Goal: Transaction & Acquisition: Subscribe to service/newsletter

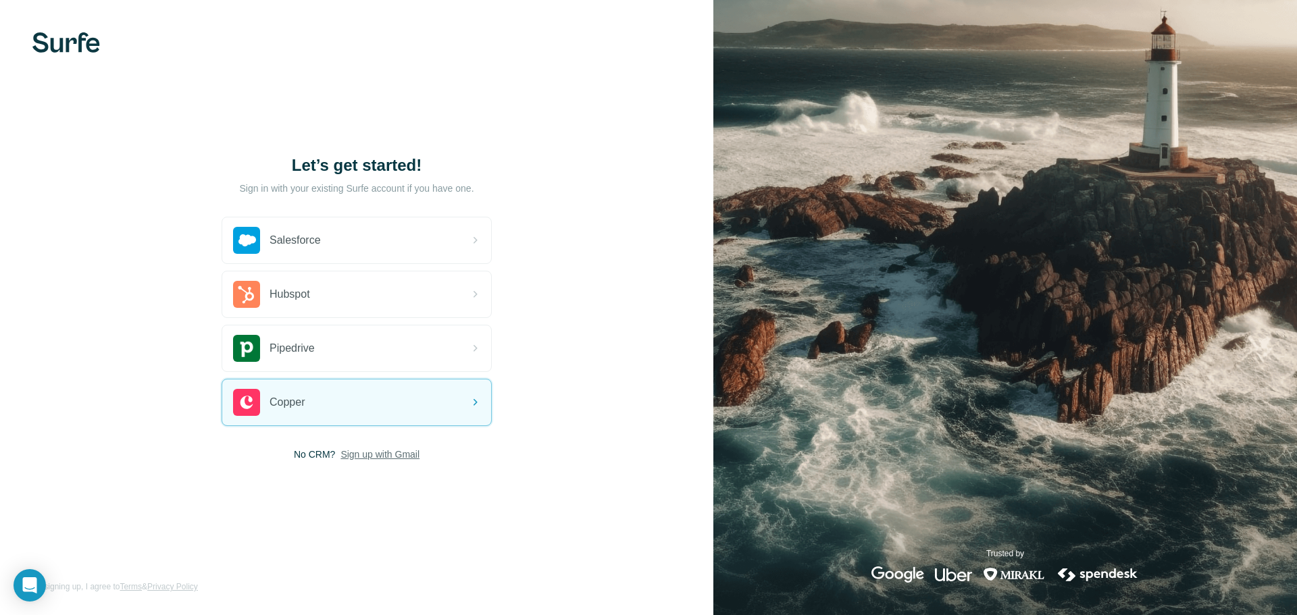
click at [394, 452] on span "Sign up with Gmail" at bounding box center [379, 455] width 79 height 14
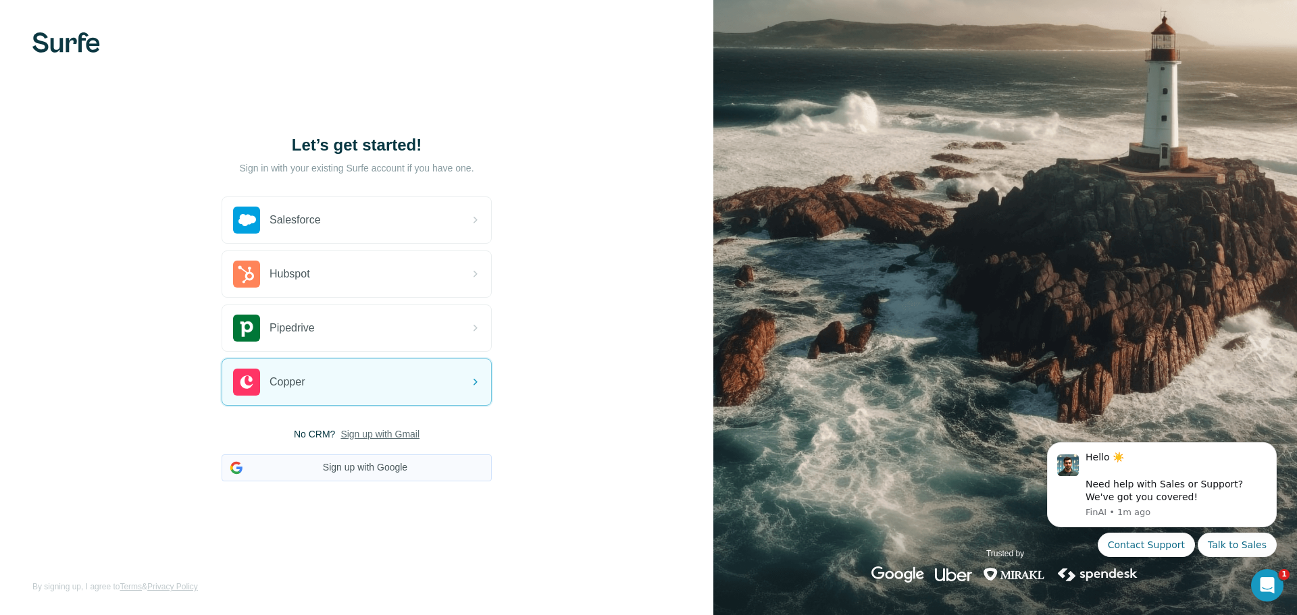
click at [404, 463] on button "Sign up with Google" at bounding box center [357, 468] width 270 height 27
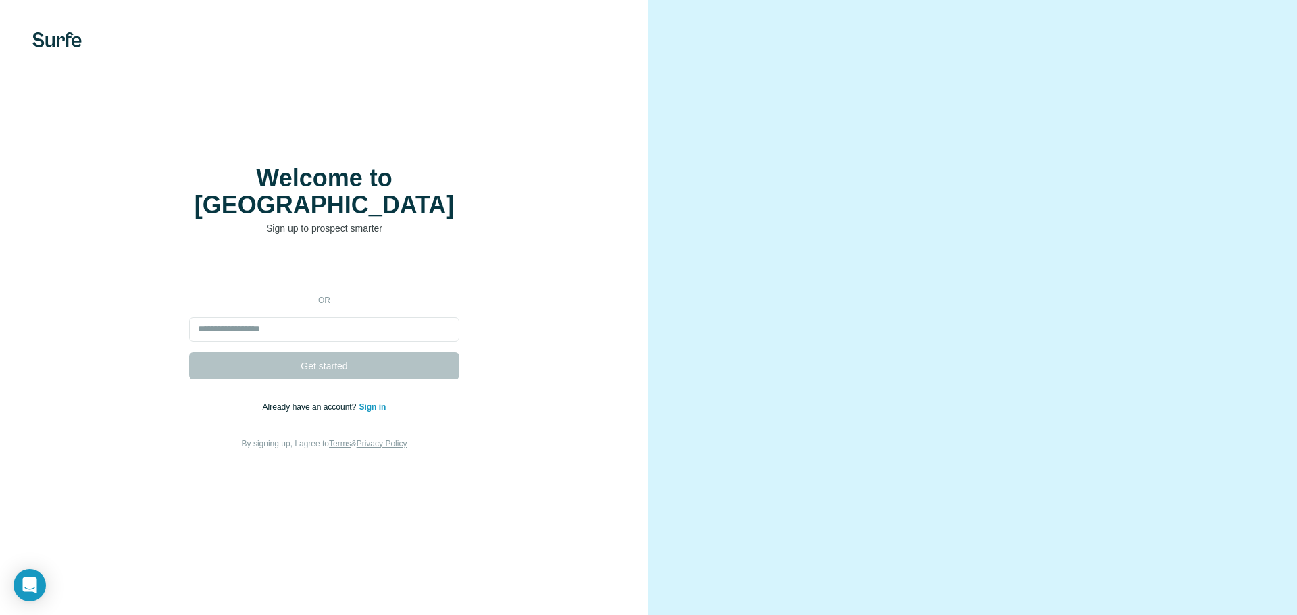
click at [376, 403] on link "Sign in" at bounding box center [372, 407] width 27 height 9
click at [363, 403] on link "Sign in" at bounding box center [372, 407] width 27 height 9
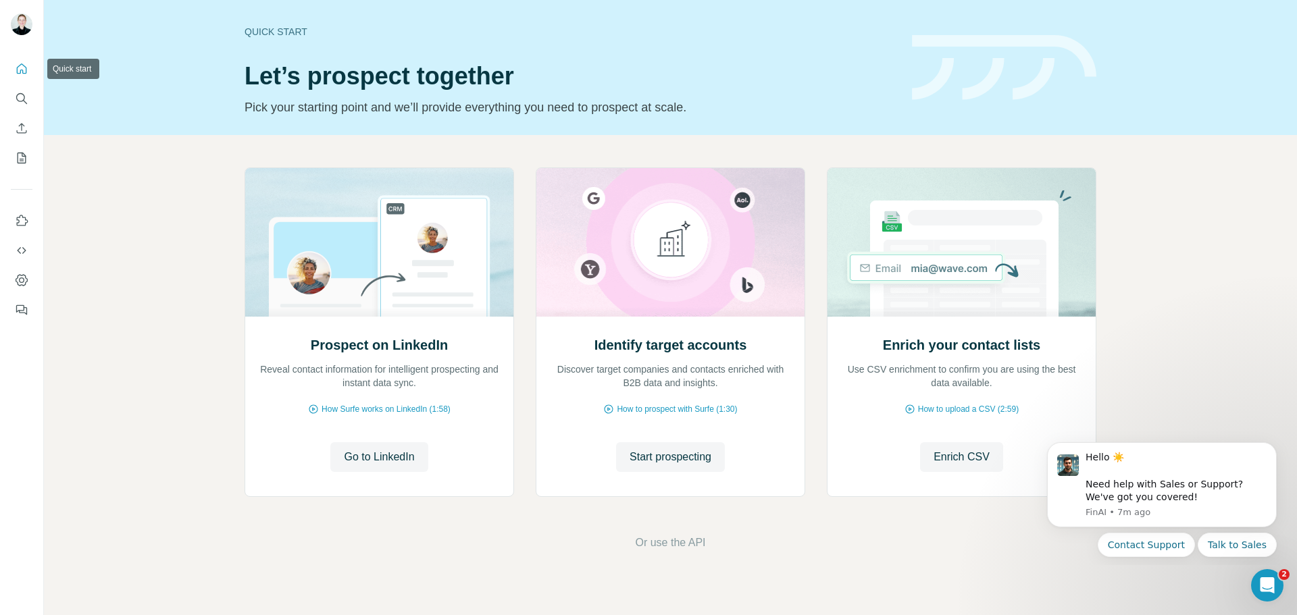
click at [19, 70] on icon "Quick start" at bounding box center [22, 69] width 14 height 14
click at [24, 161] on icon "My lists" at bounding box center [22, 158] width 14 height 14
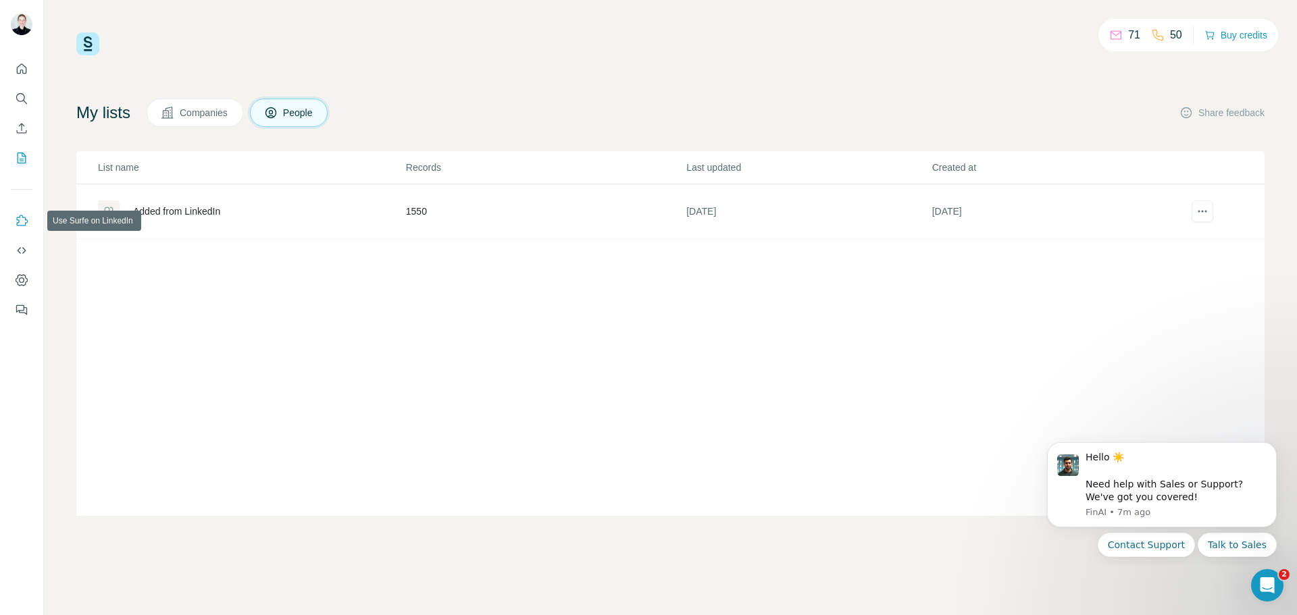
click at [12, 215] on button "Use Surfe on LinkedIn" at bounding box center [22, 221] width 22 height 24
click at [24, 74] on icon "Quick start" at bounding box center [22, 69] width 14 height 14
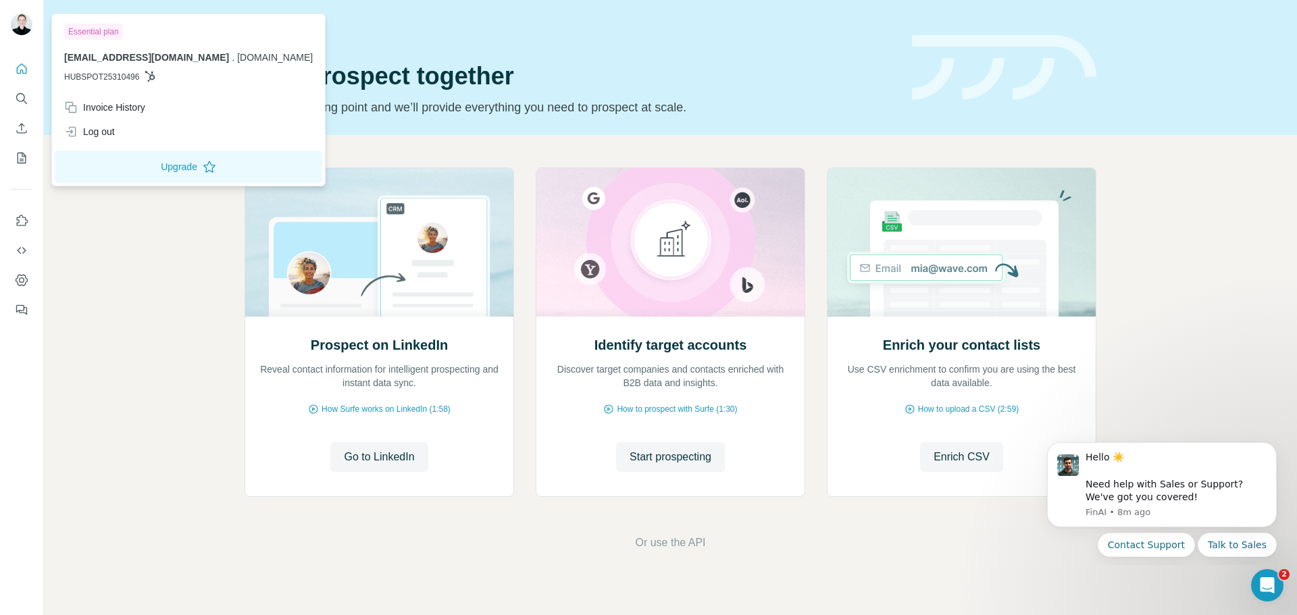
click at [12, 20] on img at bounding box center [22, 25] width 22 height 22
click at [100, 29] on div "Essential plan" at bounding box center [93, 32] width 59 height 16
click at [22, 159] on icon "My lists" at bounding box center [23, 157] width 7 height 9
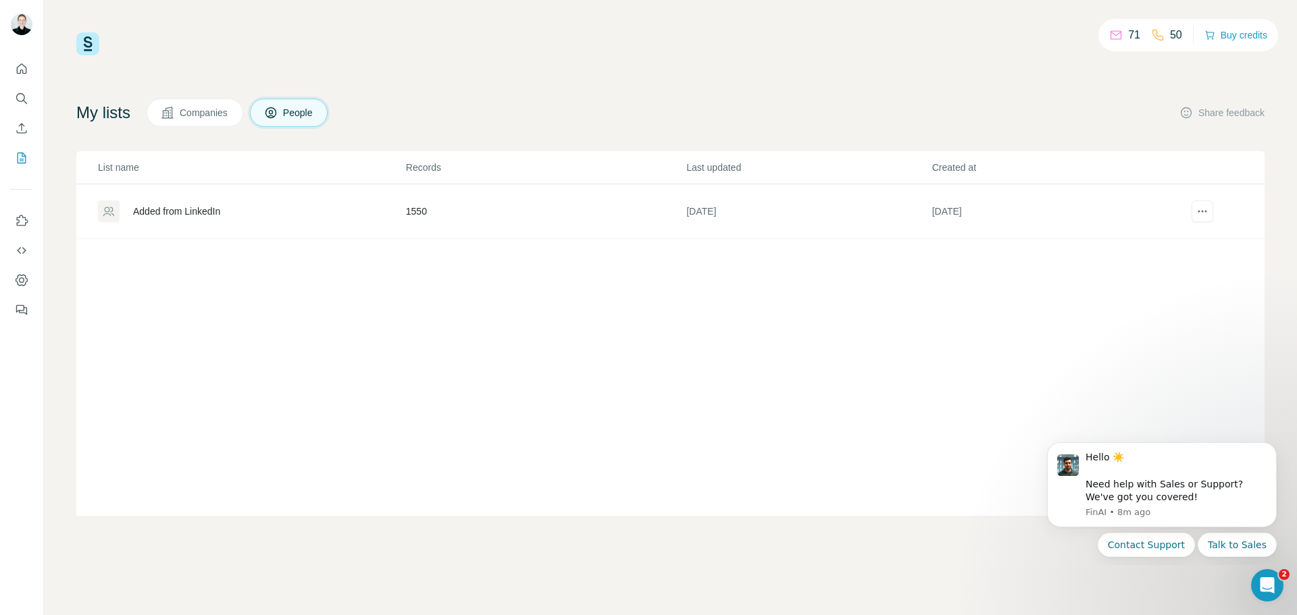
click at [128, 211] on div "Added from LinkedIn" at bounding box center [251, 212] width 307 height 22
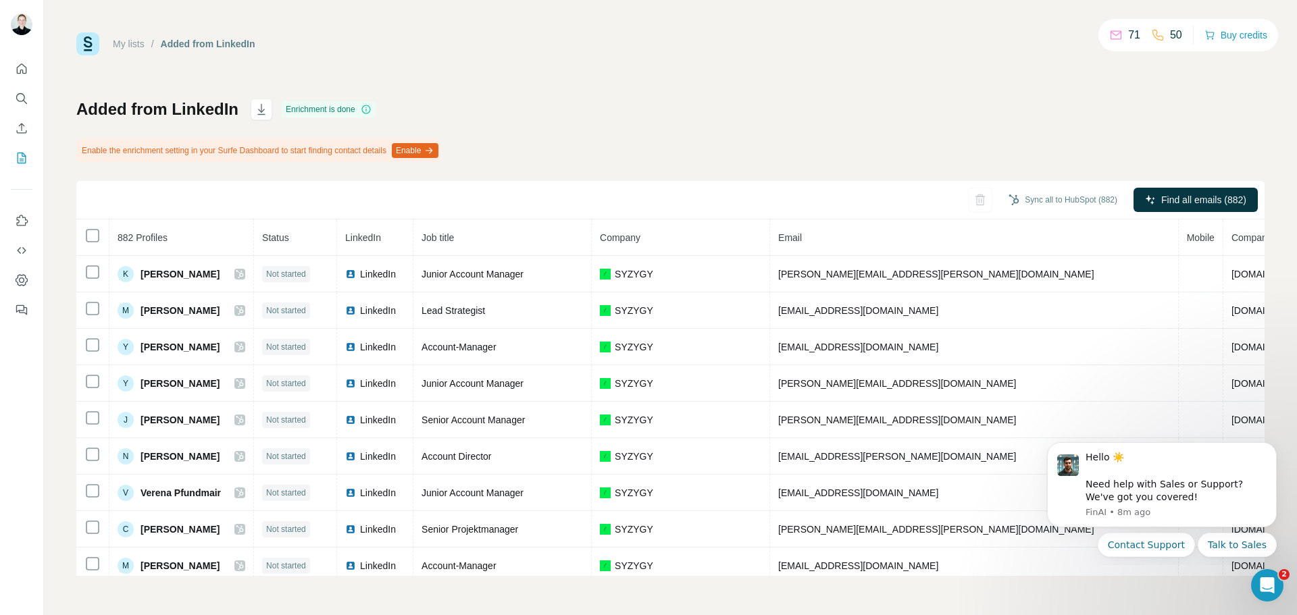
click at [28, 21] on img at bounding box center [22, 25] width 22 height 22
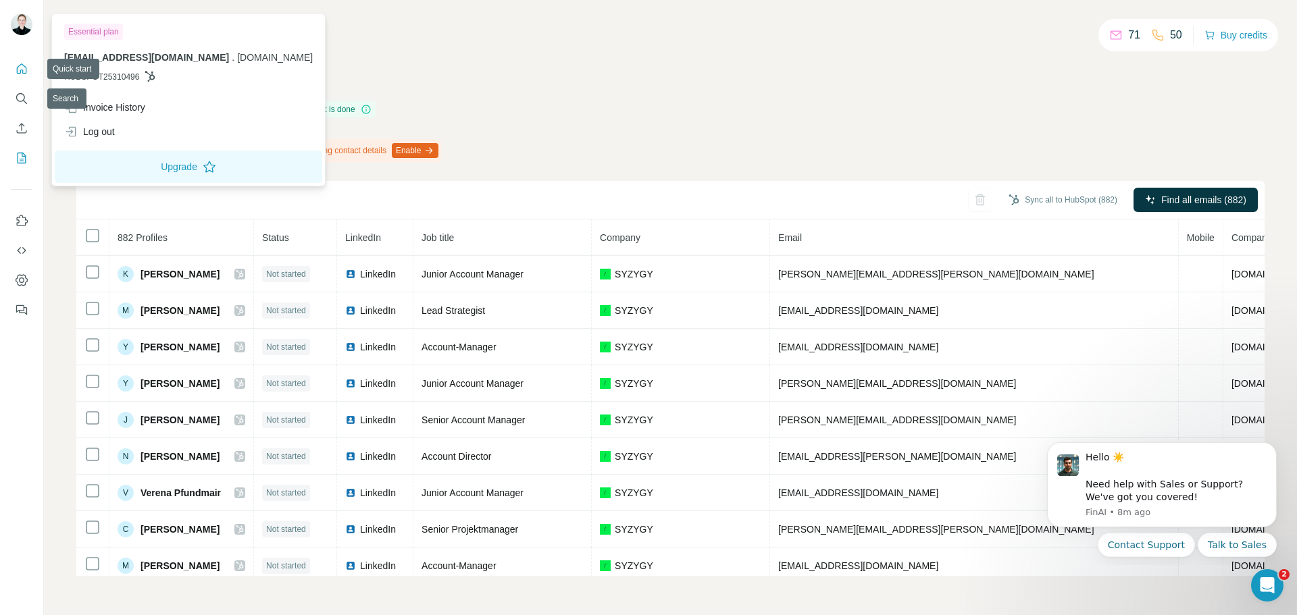
click at [21, 76] on button "Quick start" at bounding box center [22, 69] width 22 height 24
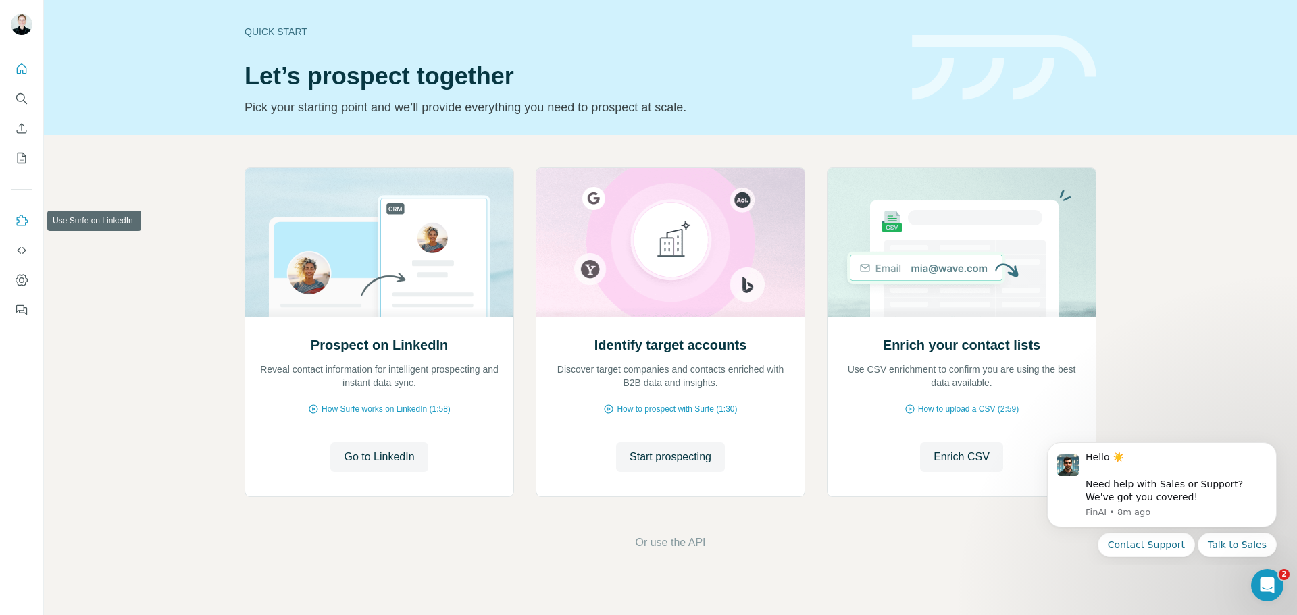
click at [27, 220] on icon "Use Surfe on LinkedIn" at bounding box center [22, 221] width 14 height 14
click at [386, 458] on span "Go to LinkedIn" at bounding box center [379, 457] width 70 height 16
click at [387, 415] on span "How Surfe works on LinkedIn (1:58)" at bounding box center [386, 409] width 129 height 12
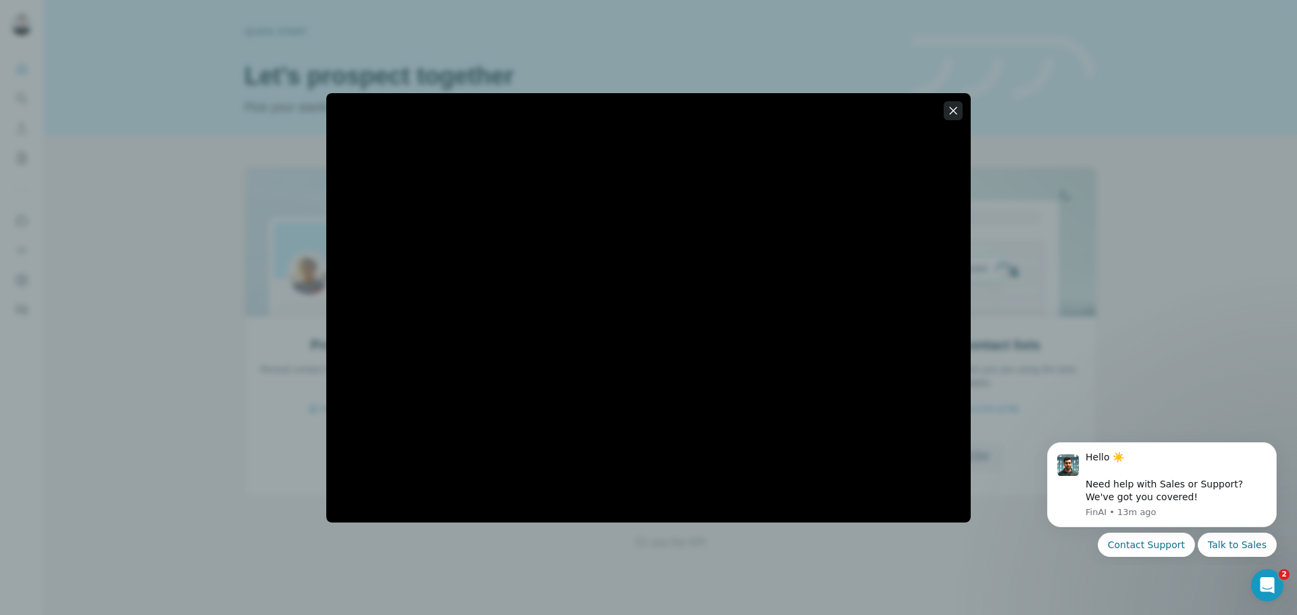
click at [956, 104] on icon "button" at bounding box center [953, 111] width 14 height 14
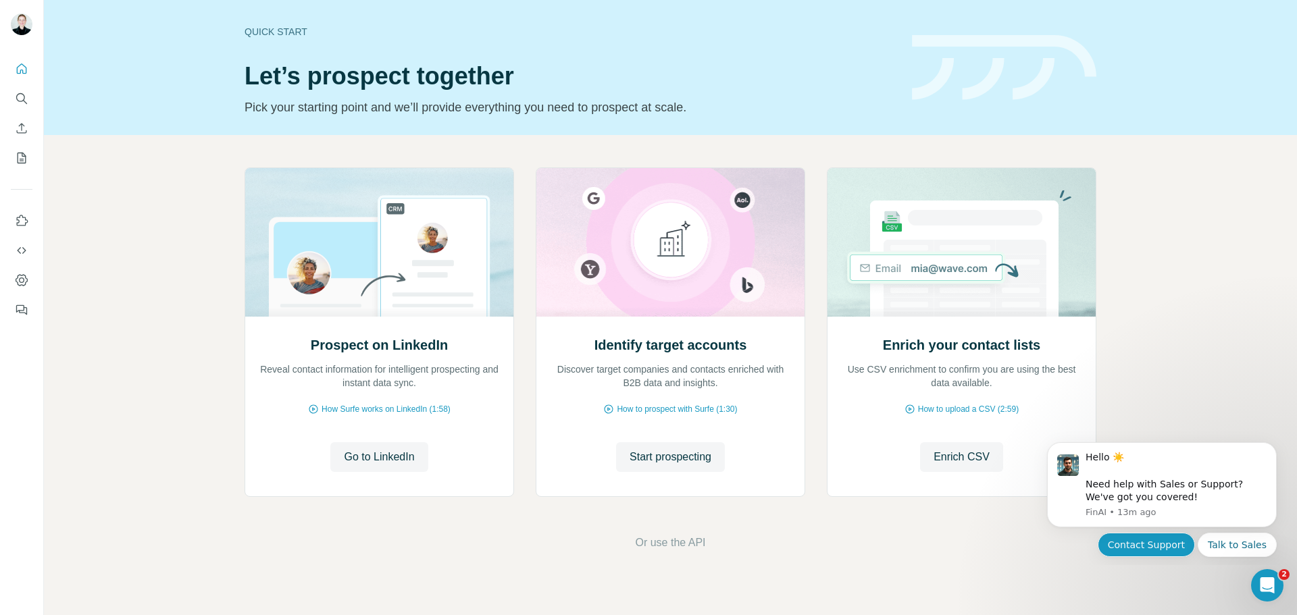
click at [1148, 538] on button "Contact Support" at bounding box center [1146, 545] width 97 height 24
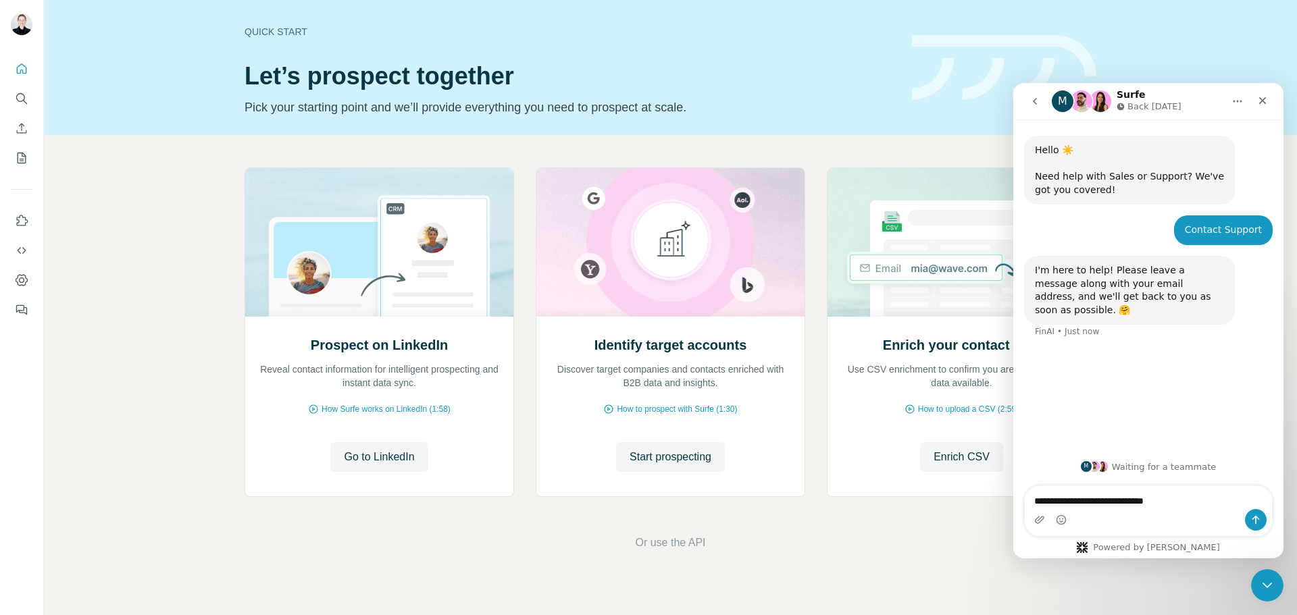
type textarea "**********"
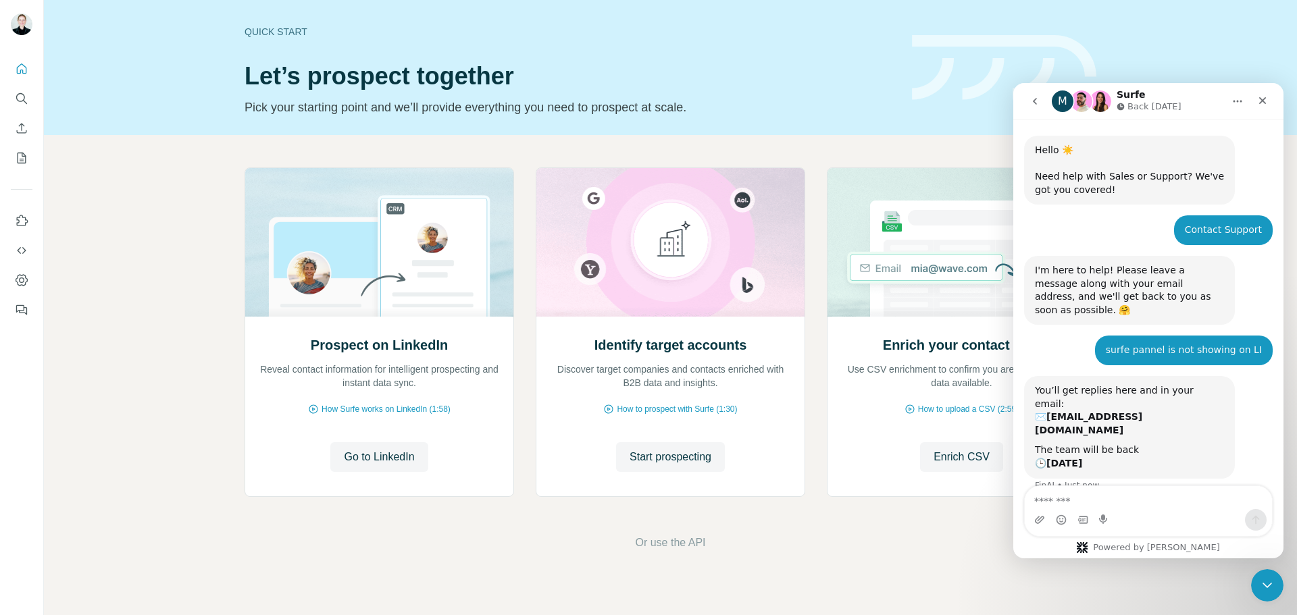
scroll to position [19, 0]
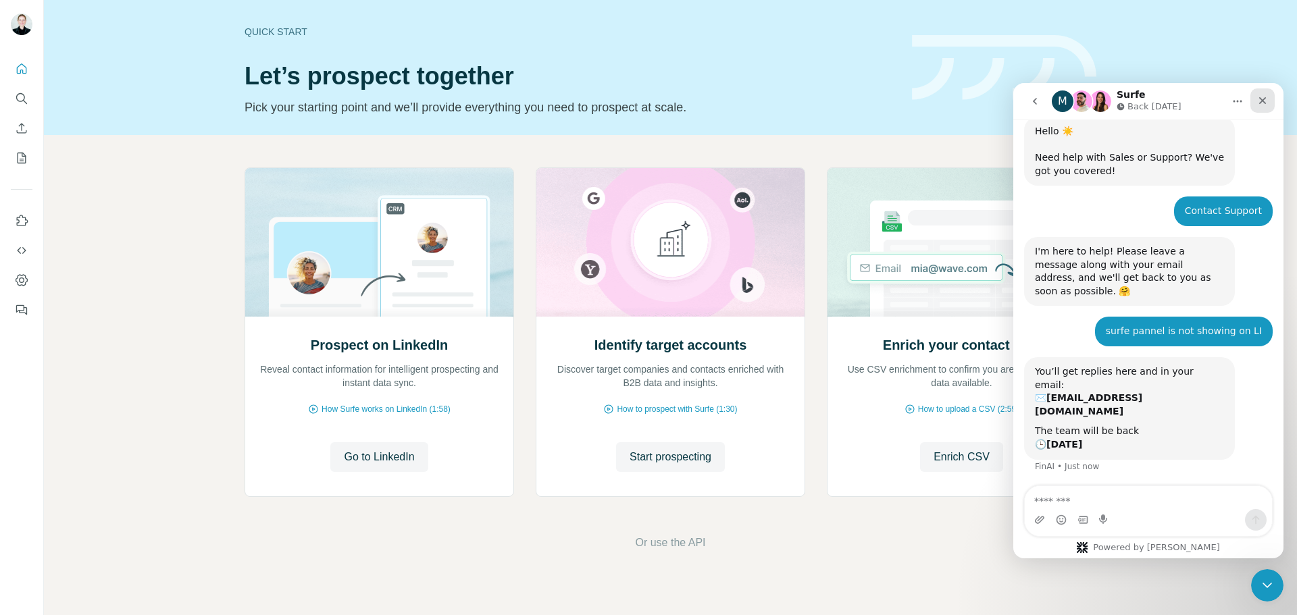
click at [1272, 101] on div "Close" at bounding box center [1262, 100] width 24 height 24
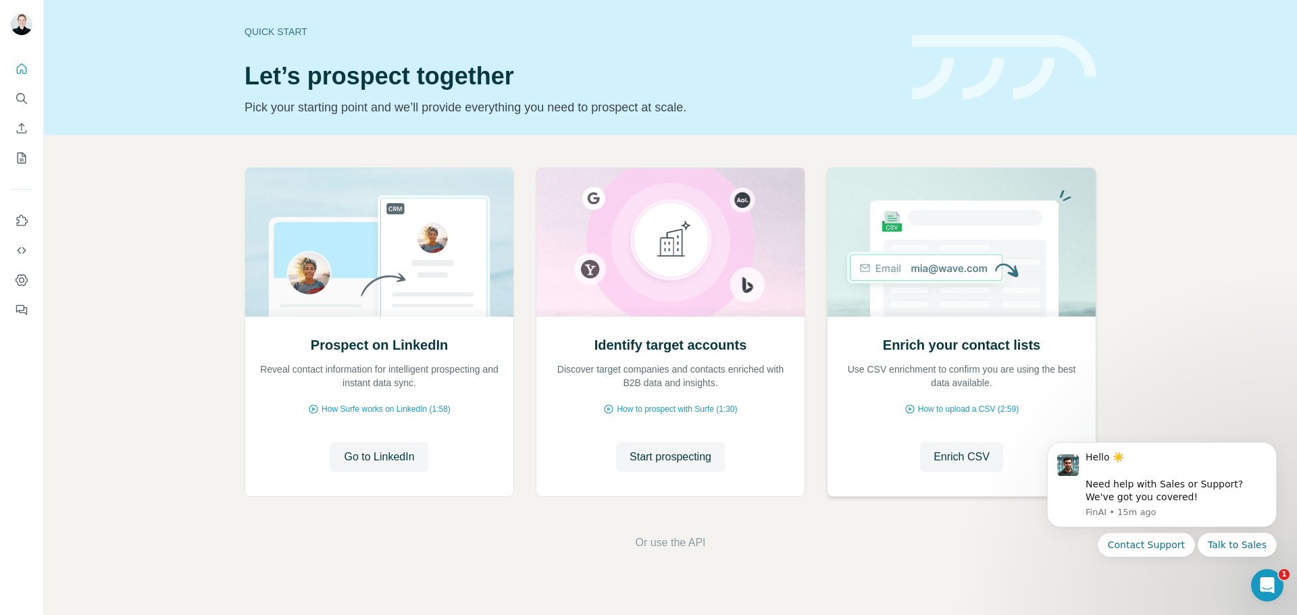
scroll to position [0, 0]
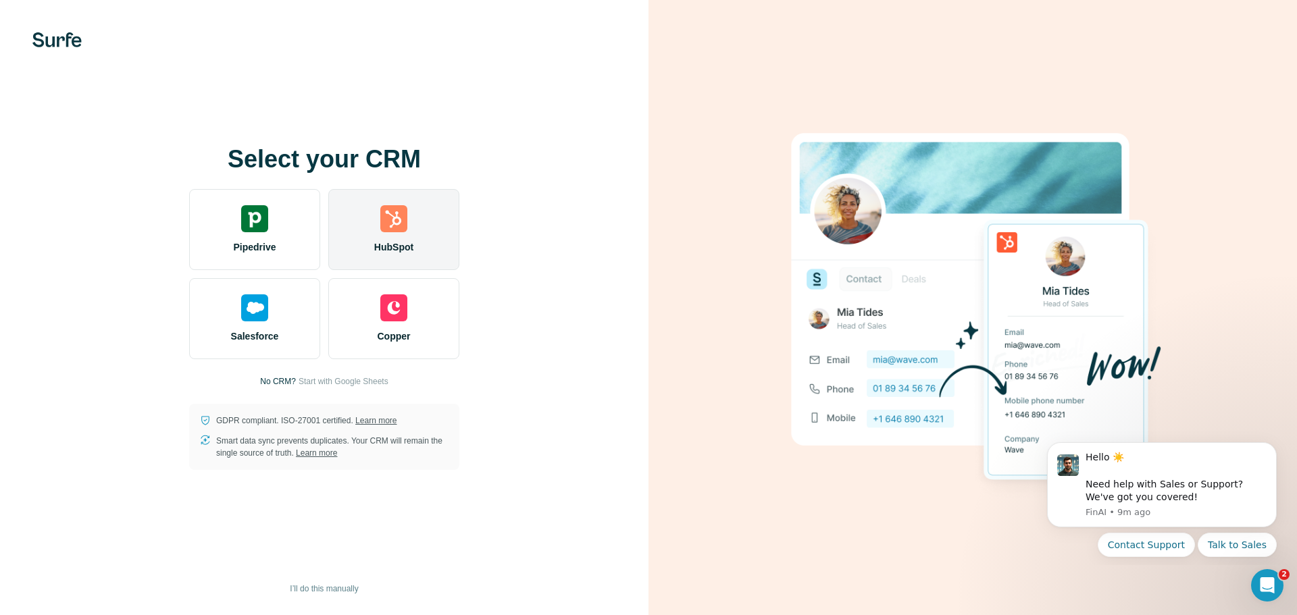
click at [389, 230] on img at bounding box center [393, 218] width 27 height 27
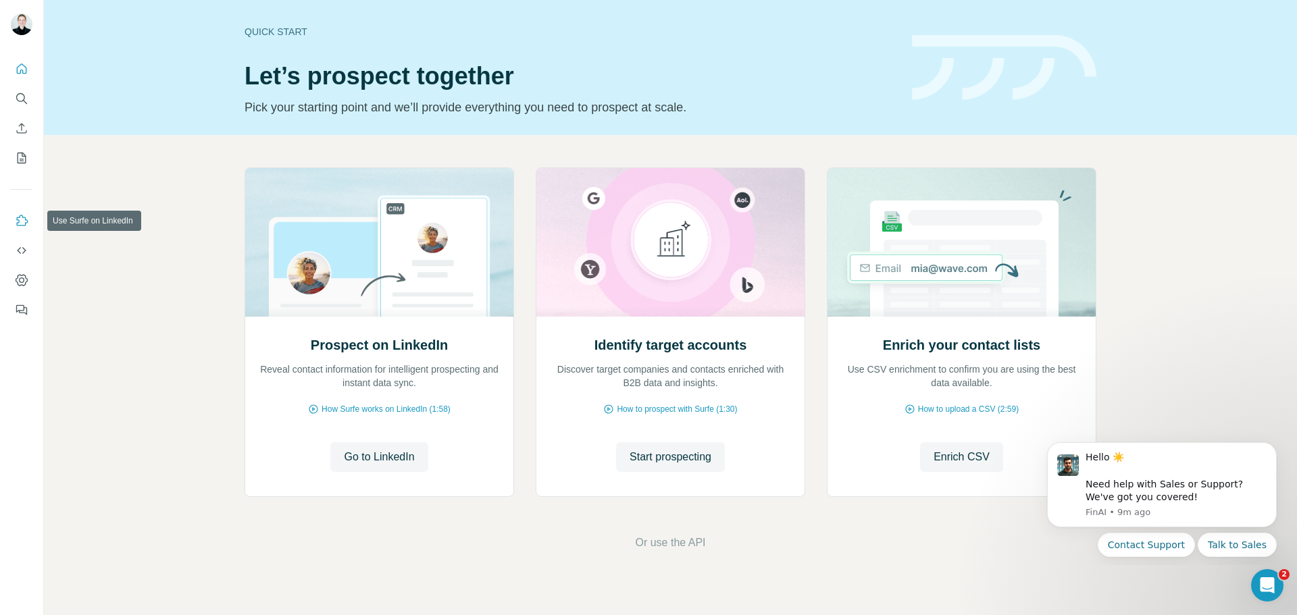
click at [22, 220] on icon "Use Surfe on LinkedIn" at bounding box center [22, 221] width 14 height 14
click at [25, 283] on icon "Dashboard" at bounding box center [22, 281] width 14 height 14
